Goal: Task Accomplishment & Management: Use online tool/utility

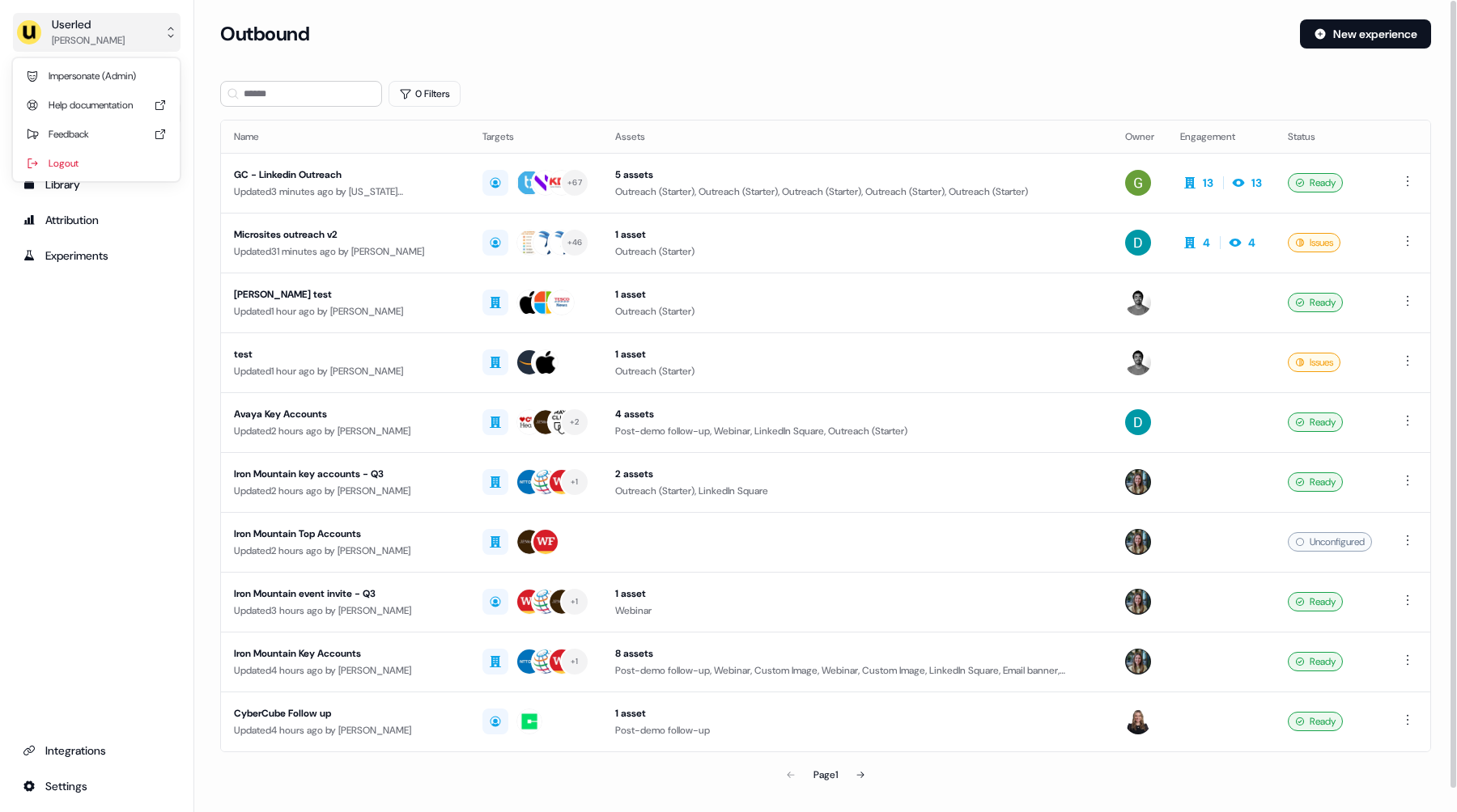
click at [47, 25] on div "Userled [PERSON_NAME]" at bounding box center [70, 32] width 108 height 32
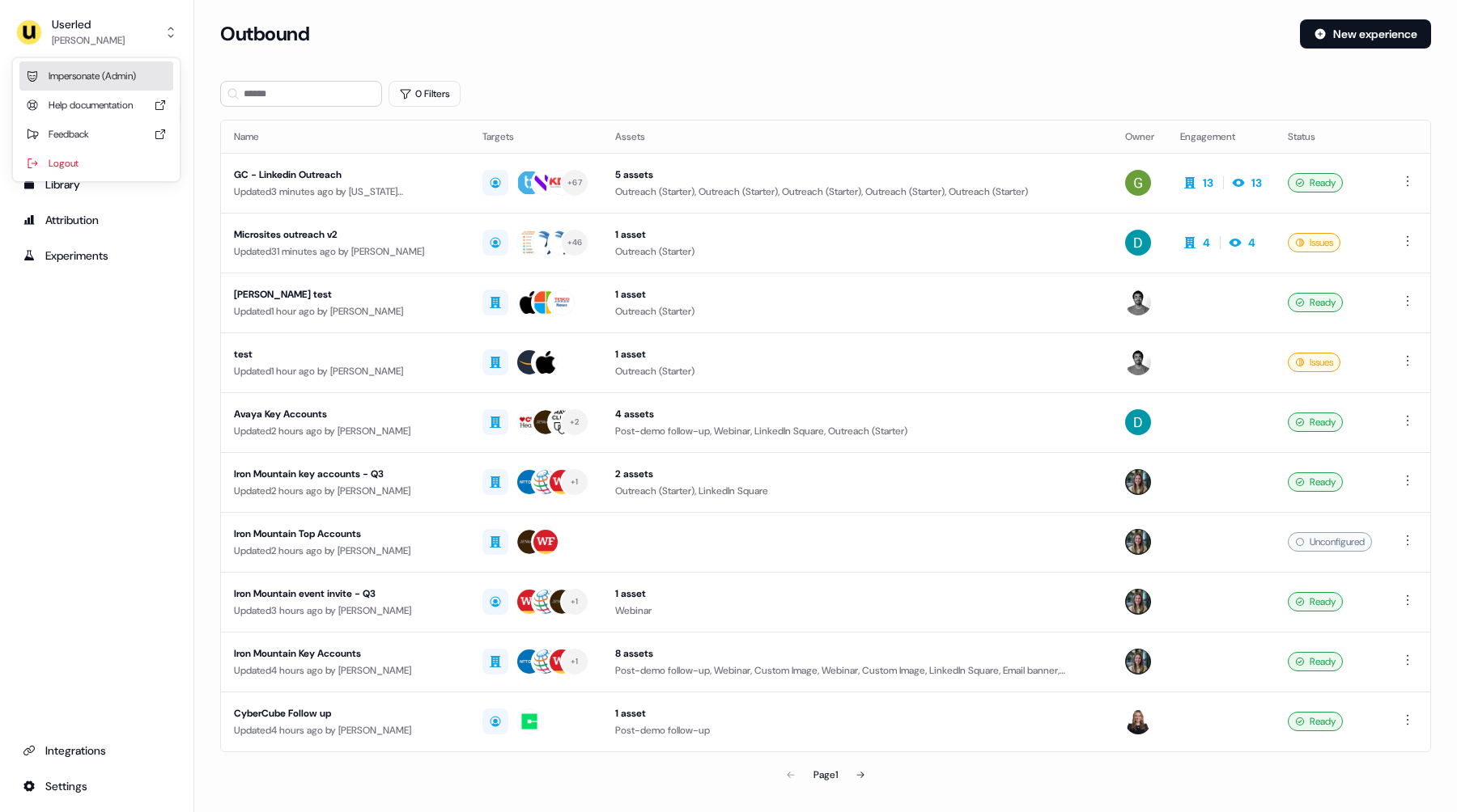
click at [83, 82] on div "Impersonate (Admin)" at bounding box center [96, 75] width 154 height 29
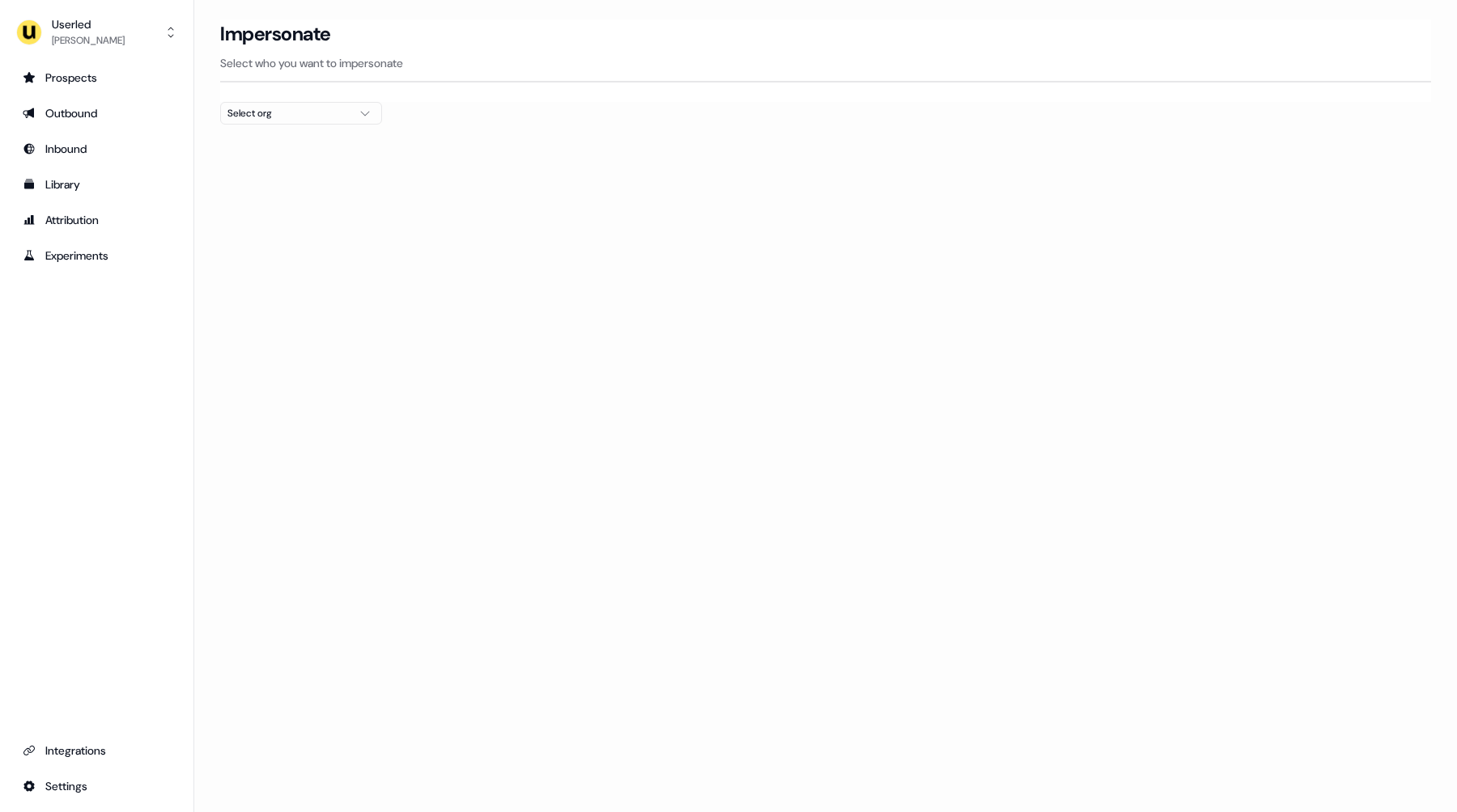
click at [300, 113] on div "Select org" at bounding box center [288, 113] width 122 height 17
type input "******"
click at [314, 172] on div "AffiniPay" at bounding box center [301, 171] width 161 height 26
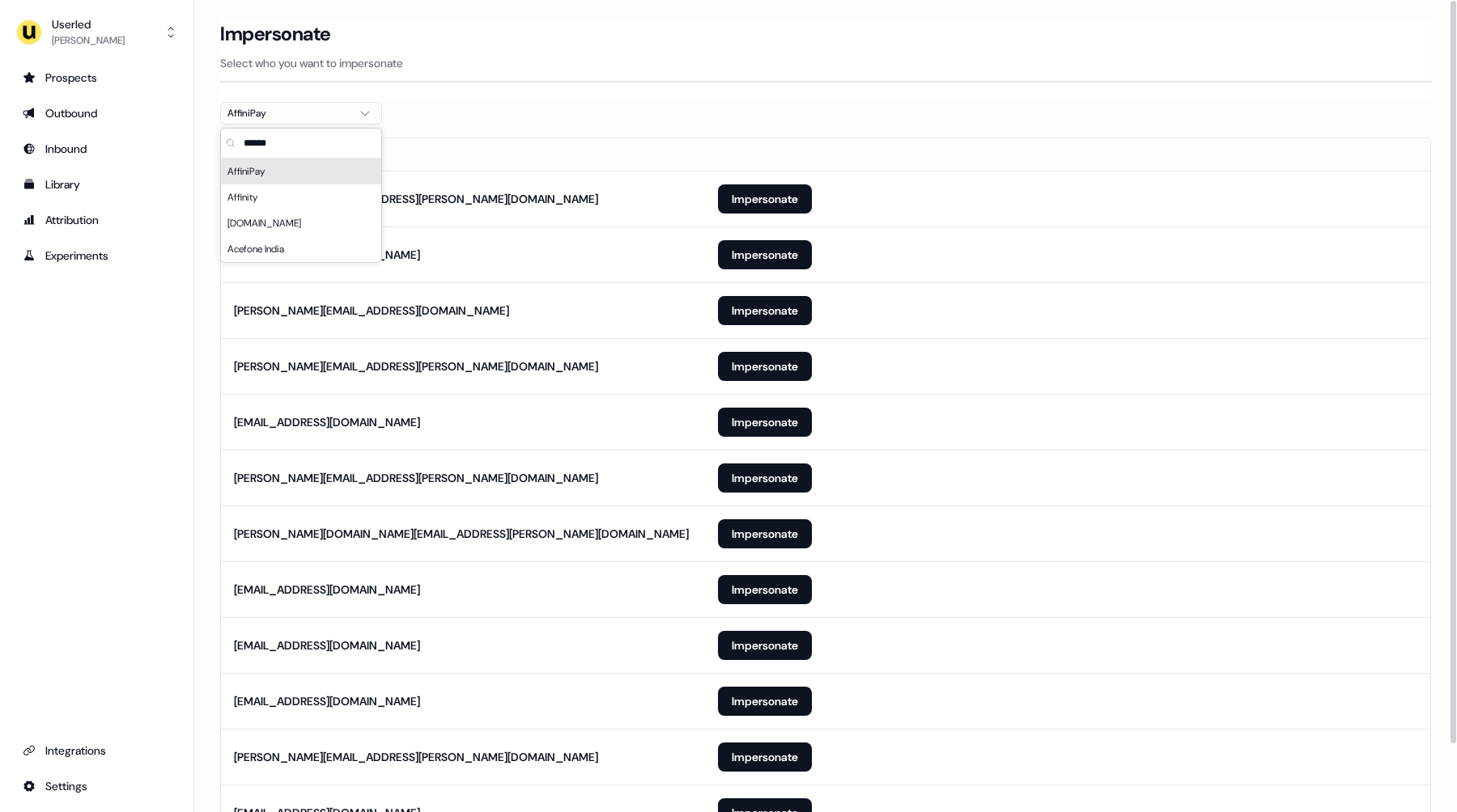
click at [562, 147] on th "Email" at bounding box center [463, 154] width 484 height 32
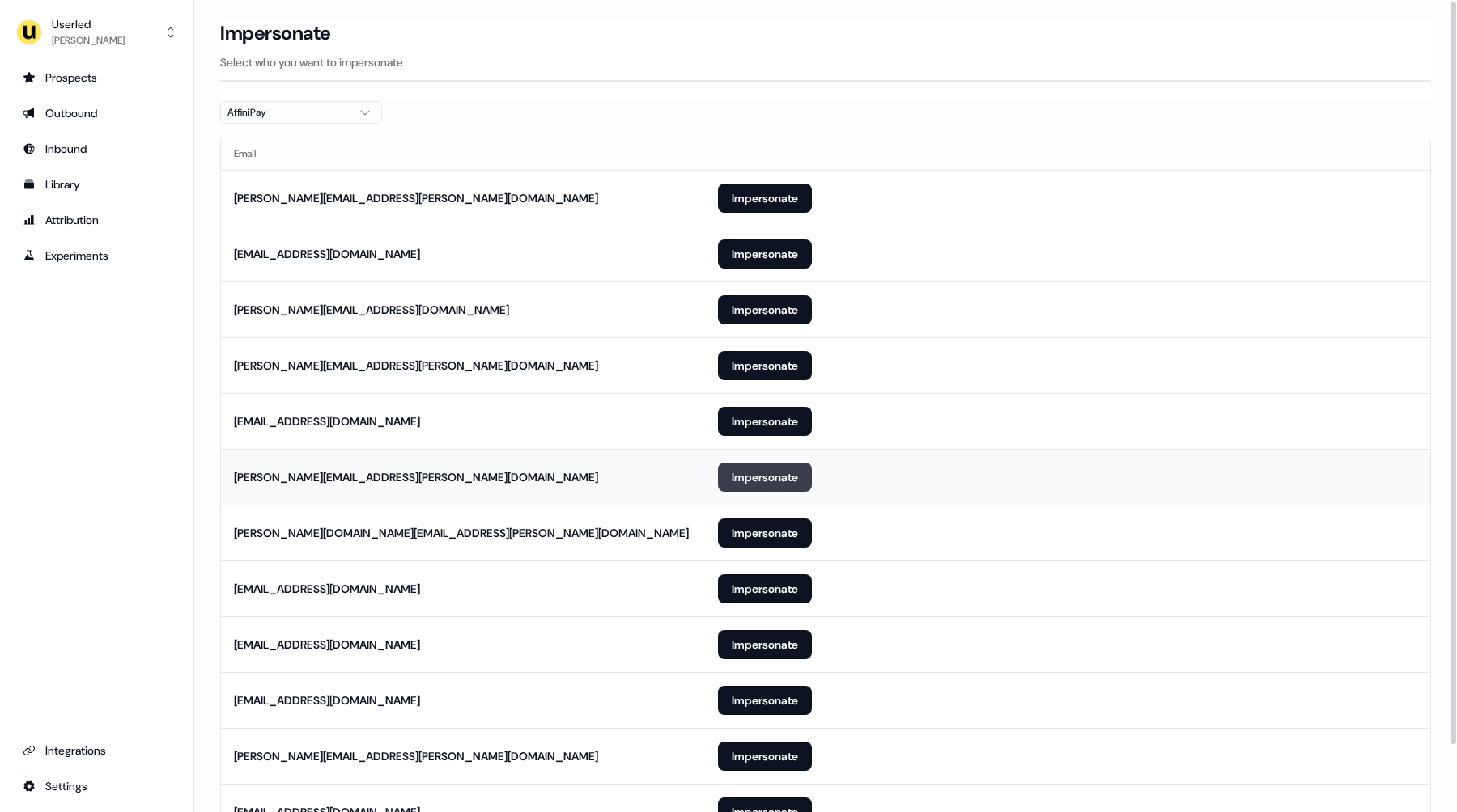
click at [766, 482] on button "Impersonate" at bounding box center [765, 477] width 94 height 29
click at [742, 203] on button "Impersonate" at bounding box center [765, 198] width 94 height 29
